Goal: Transaction & Acquisition: Book appointment/travel/reservation

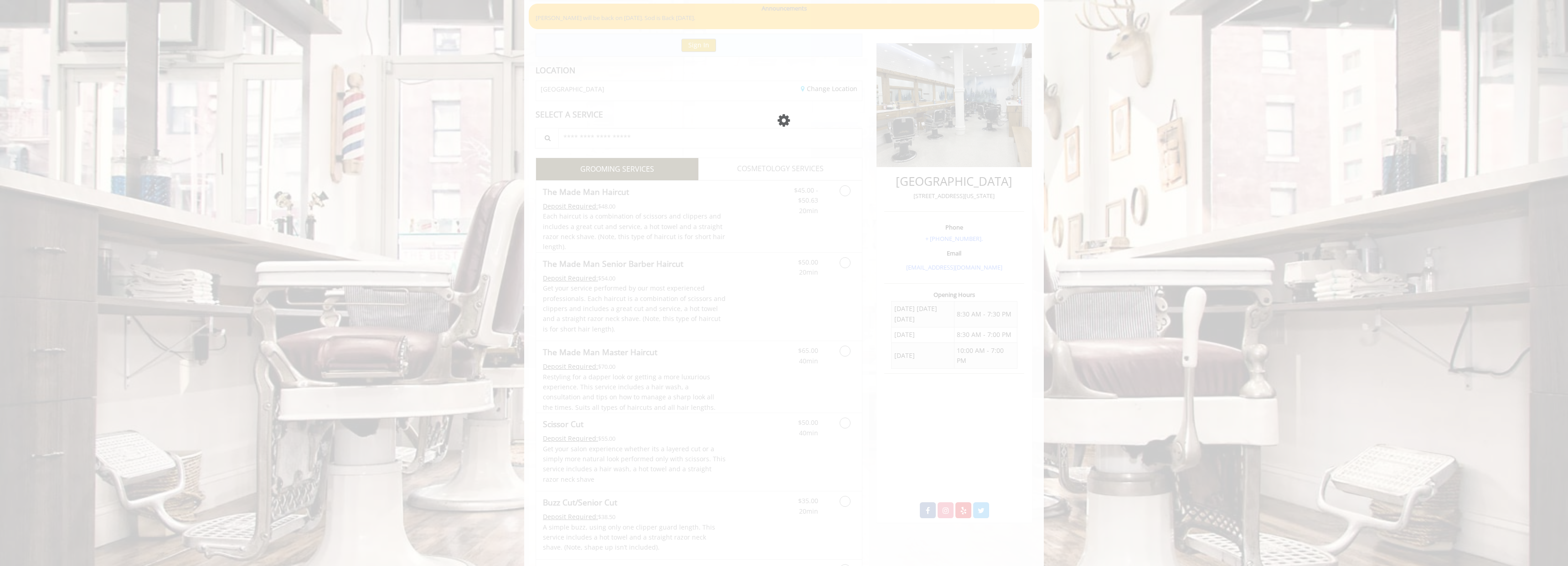
scroll to position [89, 0]
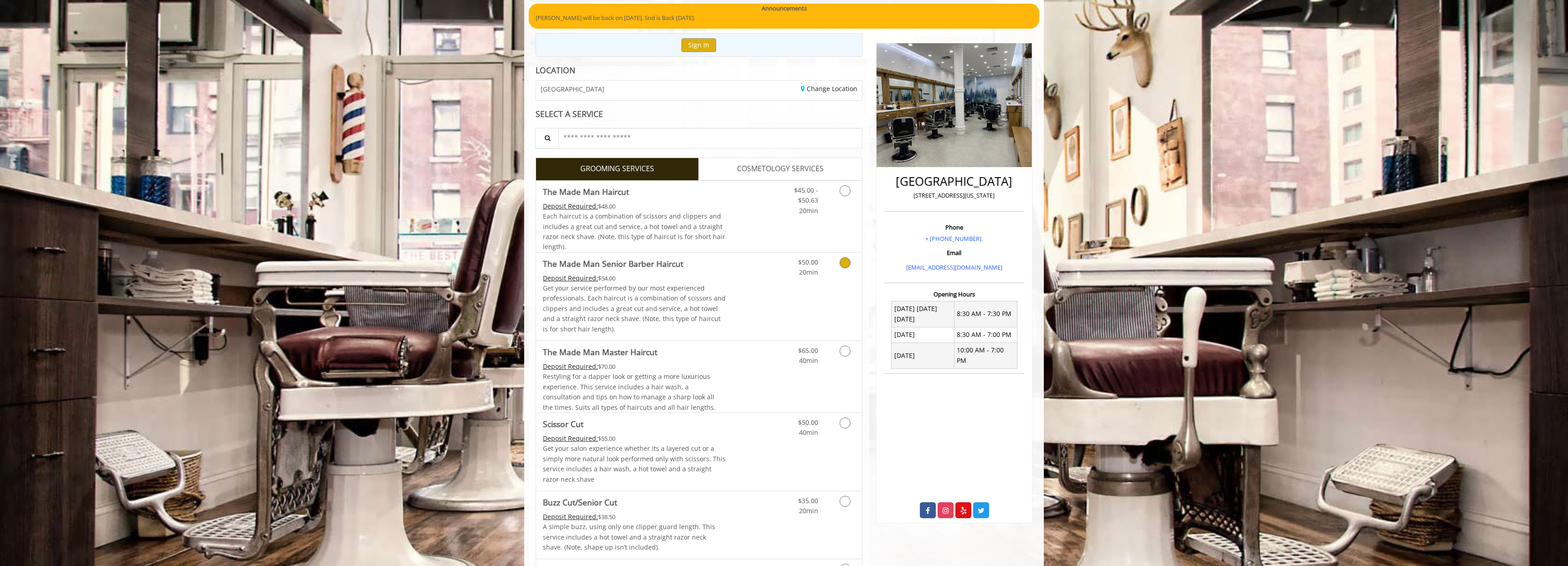
click at [736, 294] on link "Discounted Price" at bounding box center [753, 296] width 55 height 88
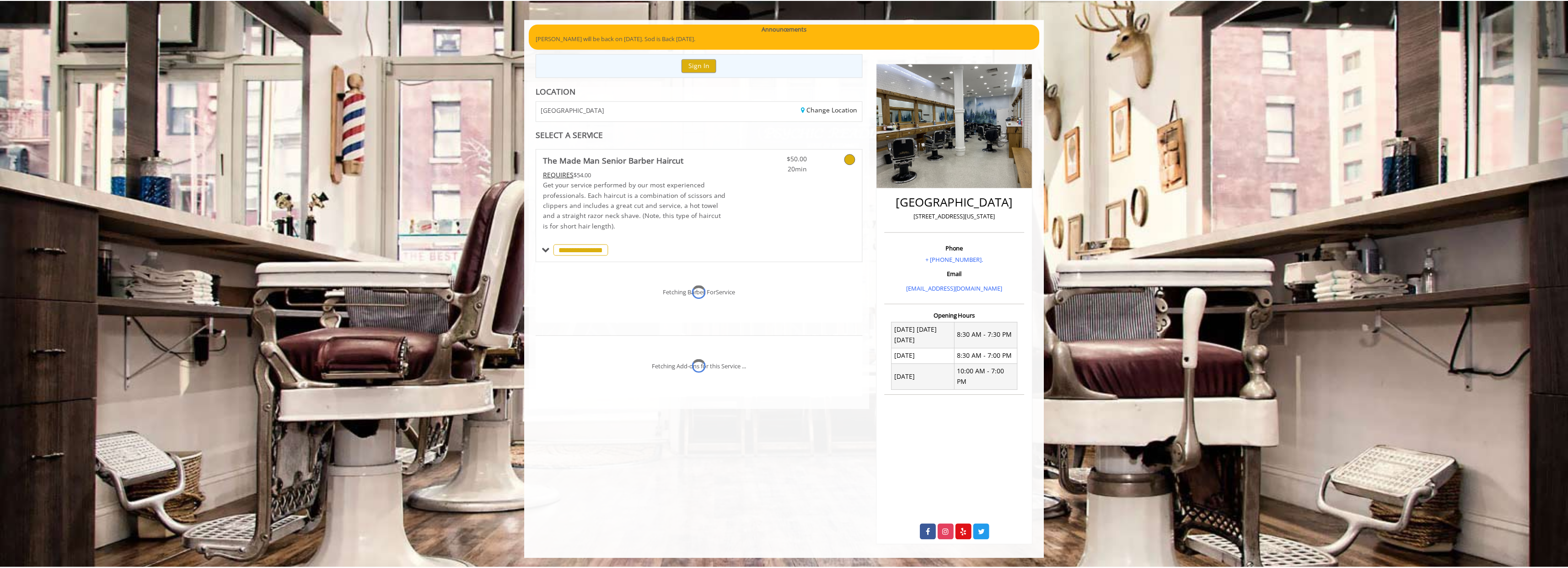
scroll to position [59, 0]
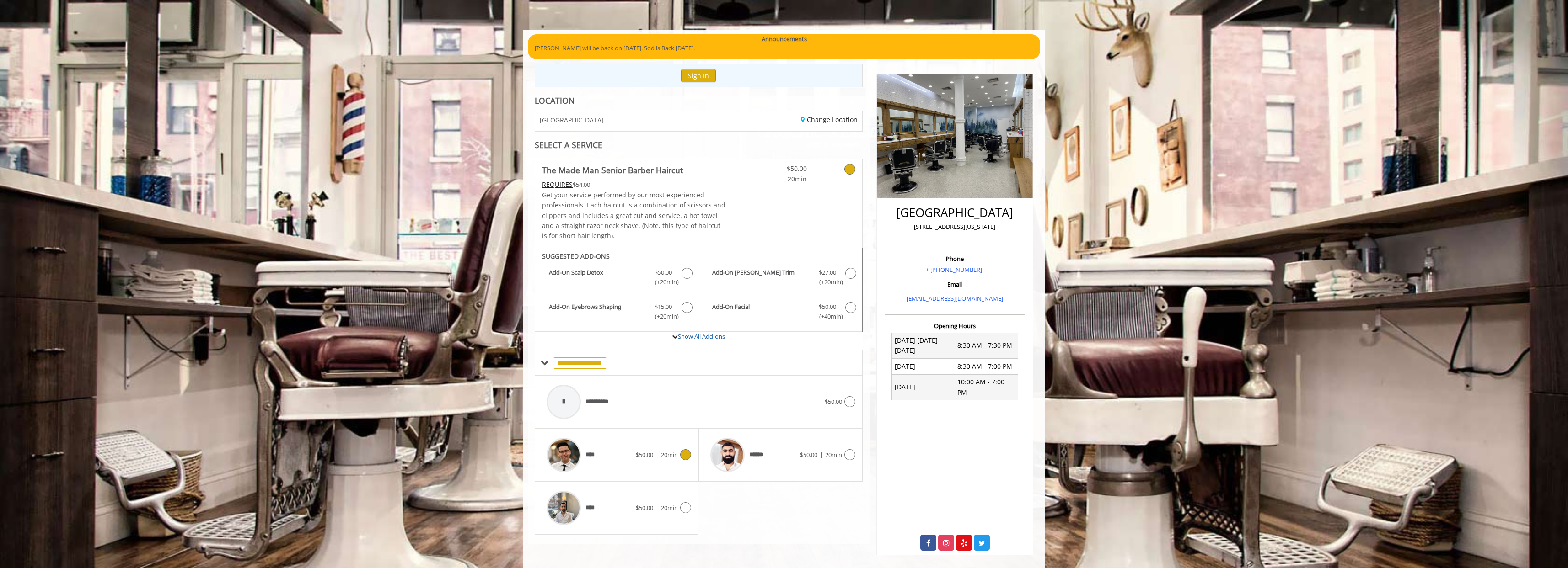
click at [676, 454] on span "20min" at bounding box center [669, 455] width 17 height 8
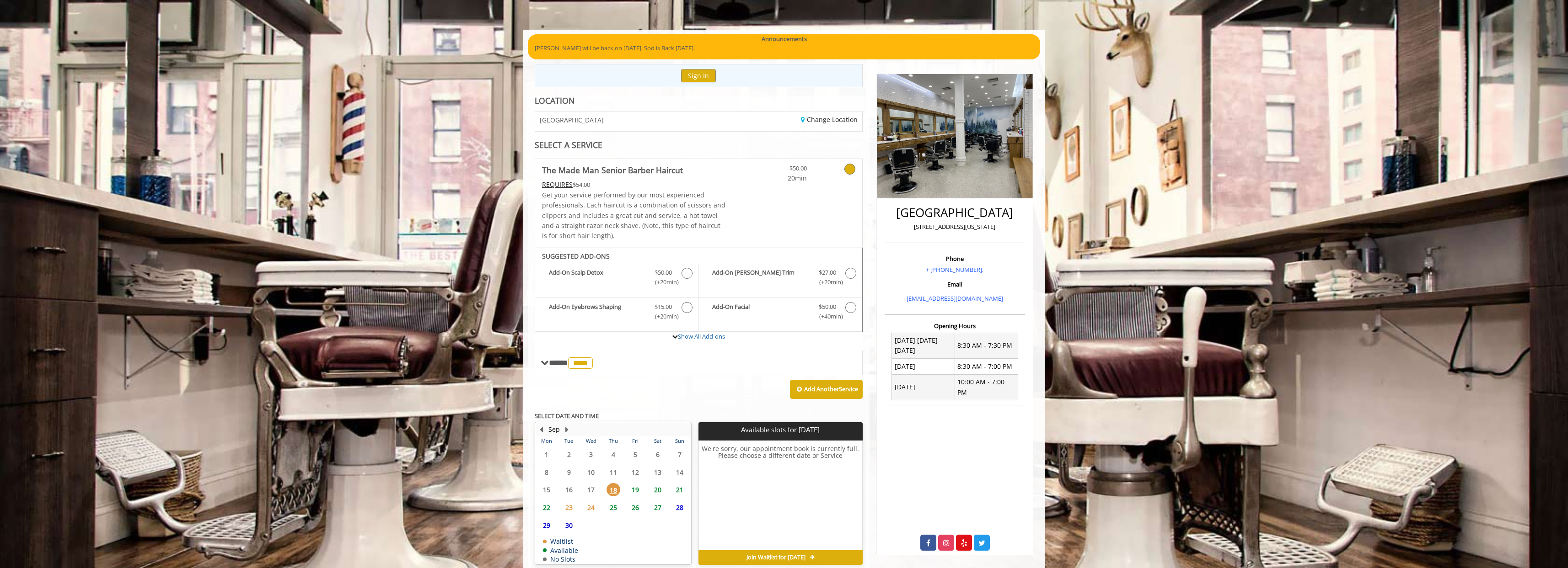
scroll to position [100, 0]
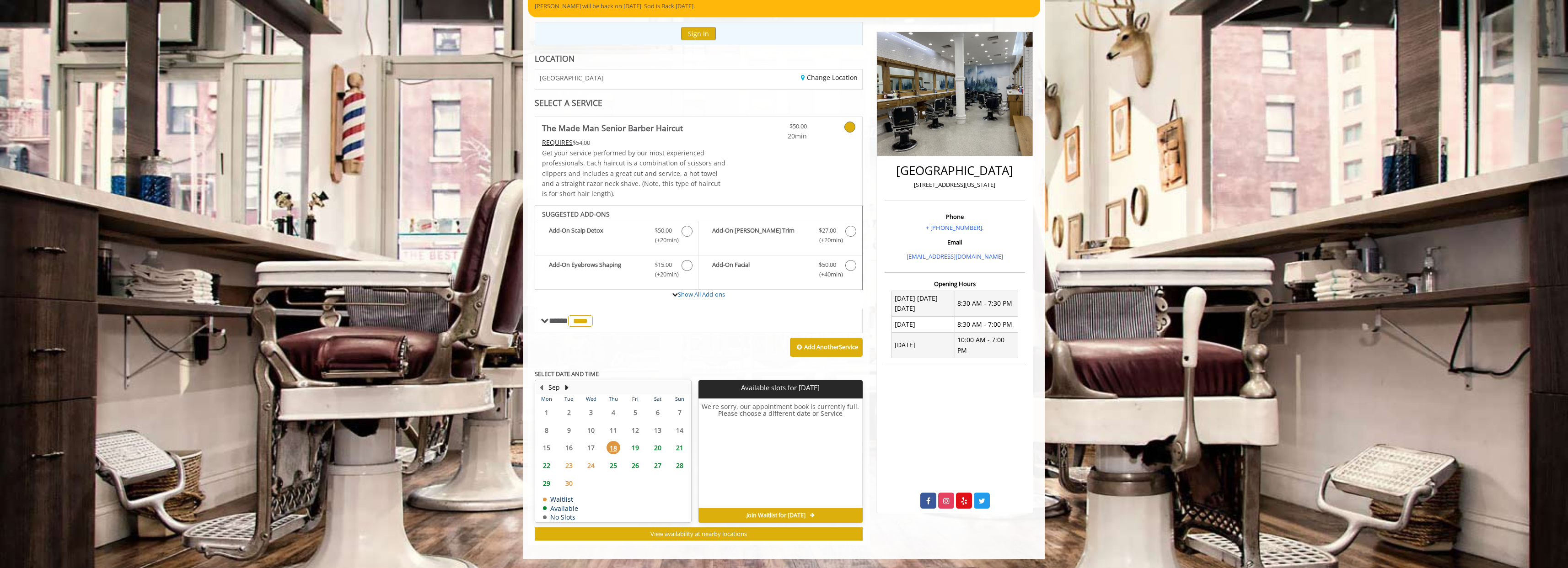
click at [637, 445] on span "19" at bounding box center [635, 448] width 14 height 14
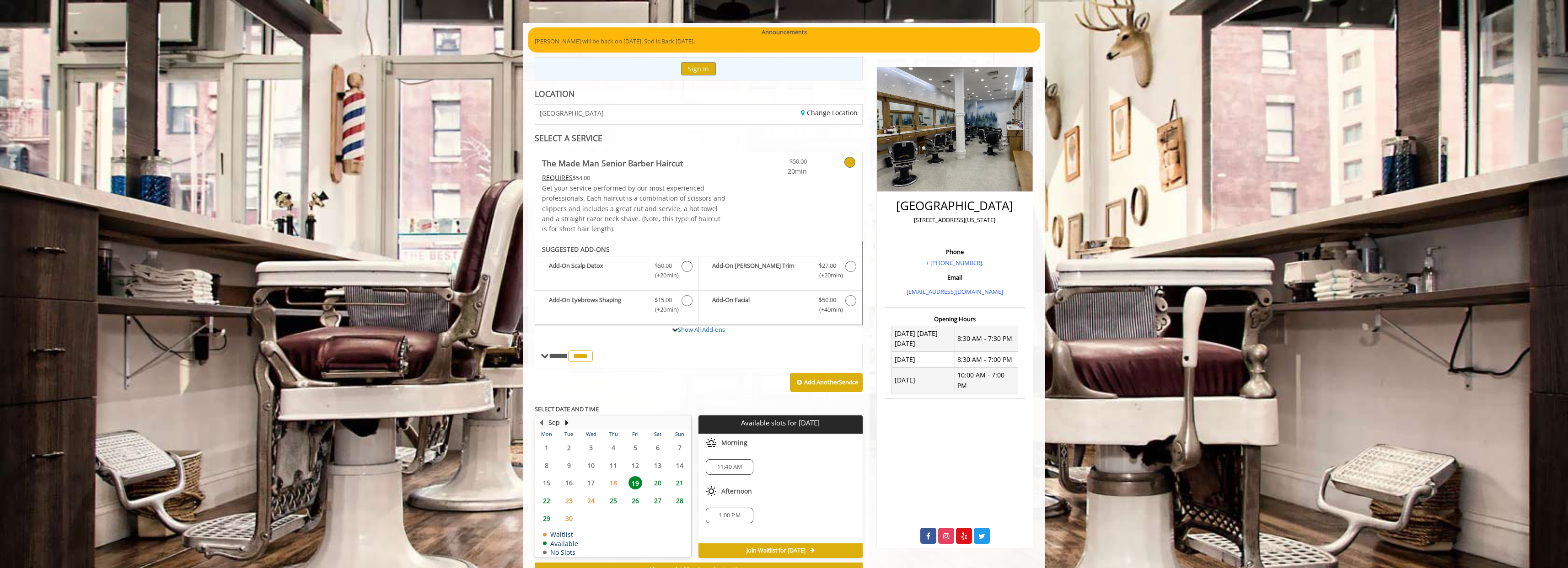
scroll to position [65, 0]
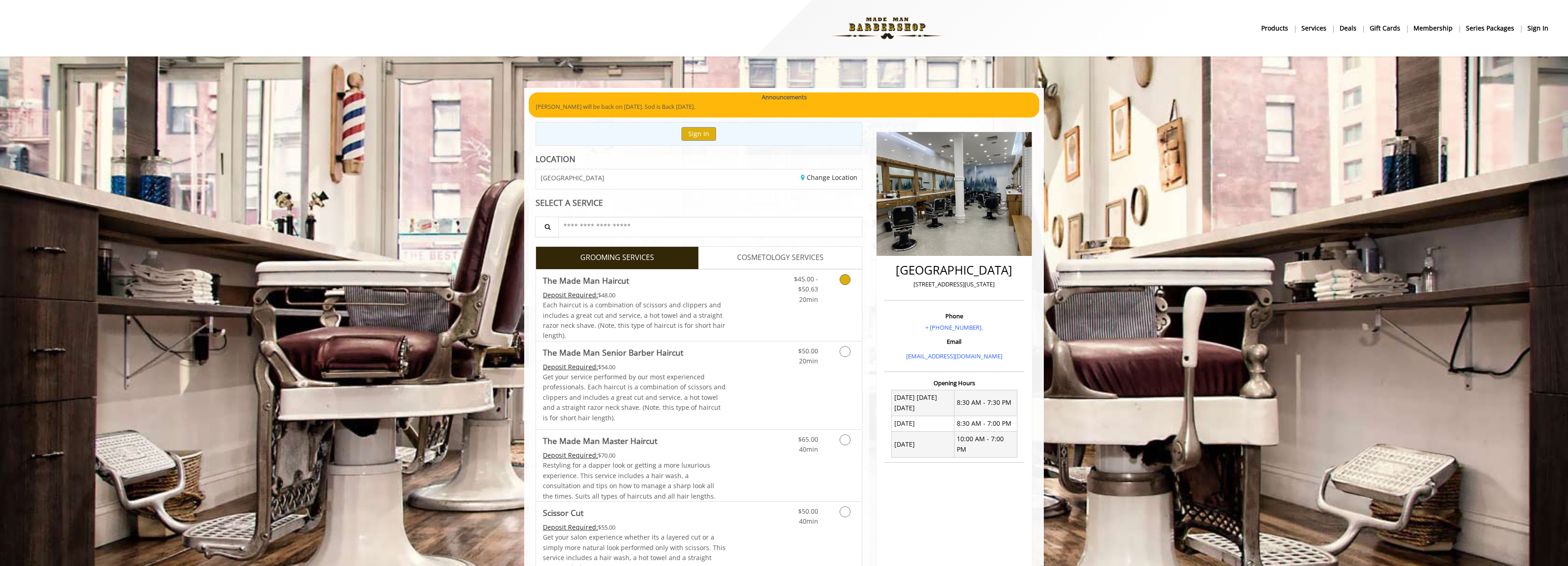
click at [725, 284] on span "The Made Man Haircut" at bounding box center [634, 281] width 183 height 13
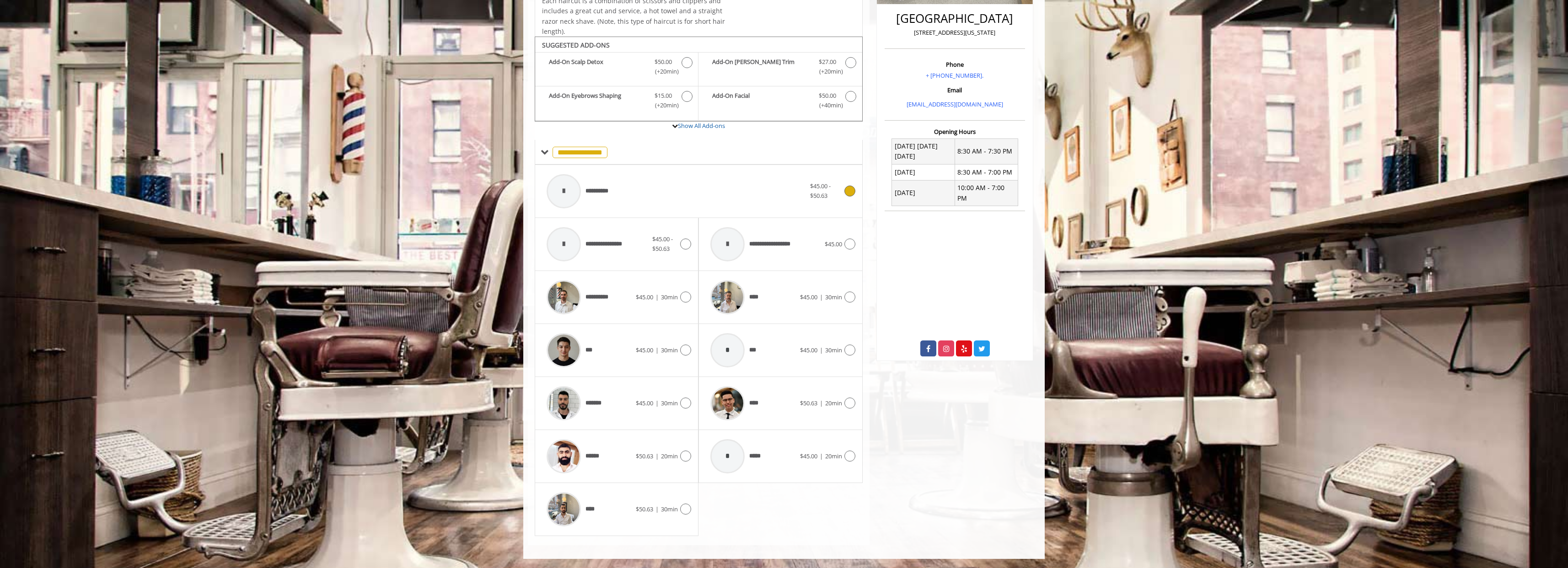
click at [698, 197] on div "**********" at bounding box center [676, 192] width 268 height 44
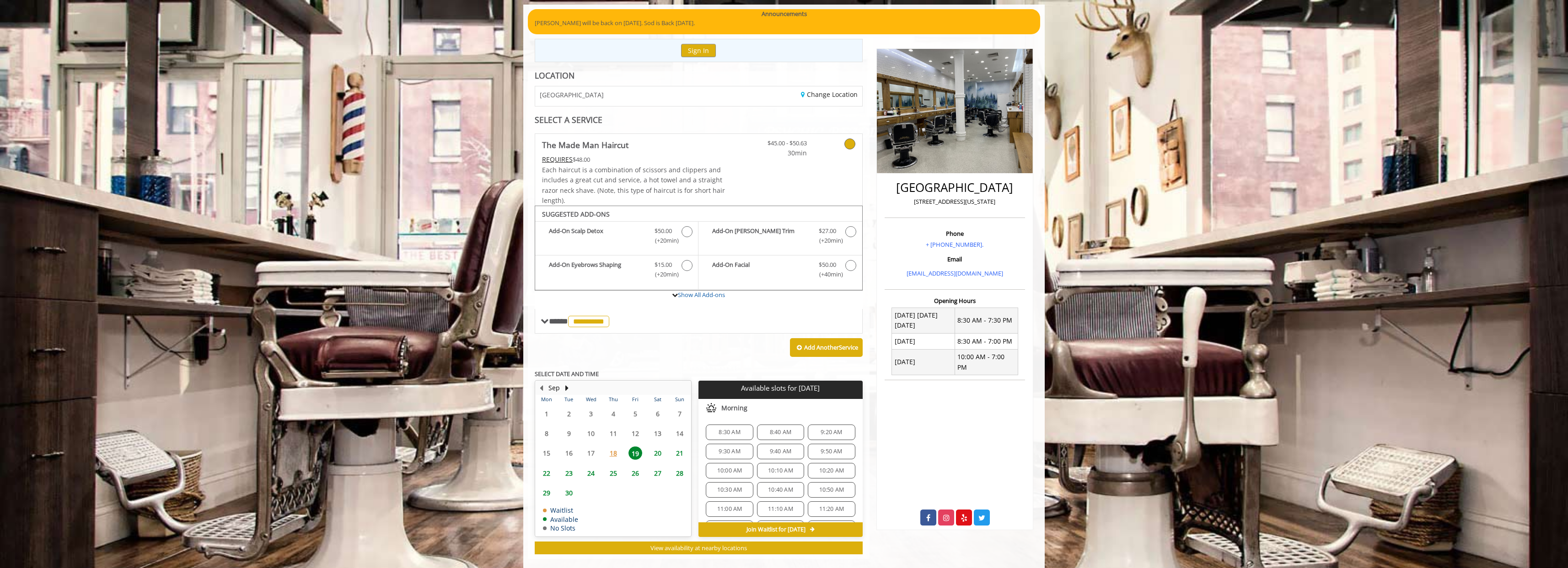
scroll to position [97, 0]
